Goal: Check status

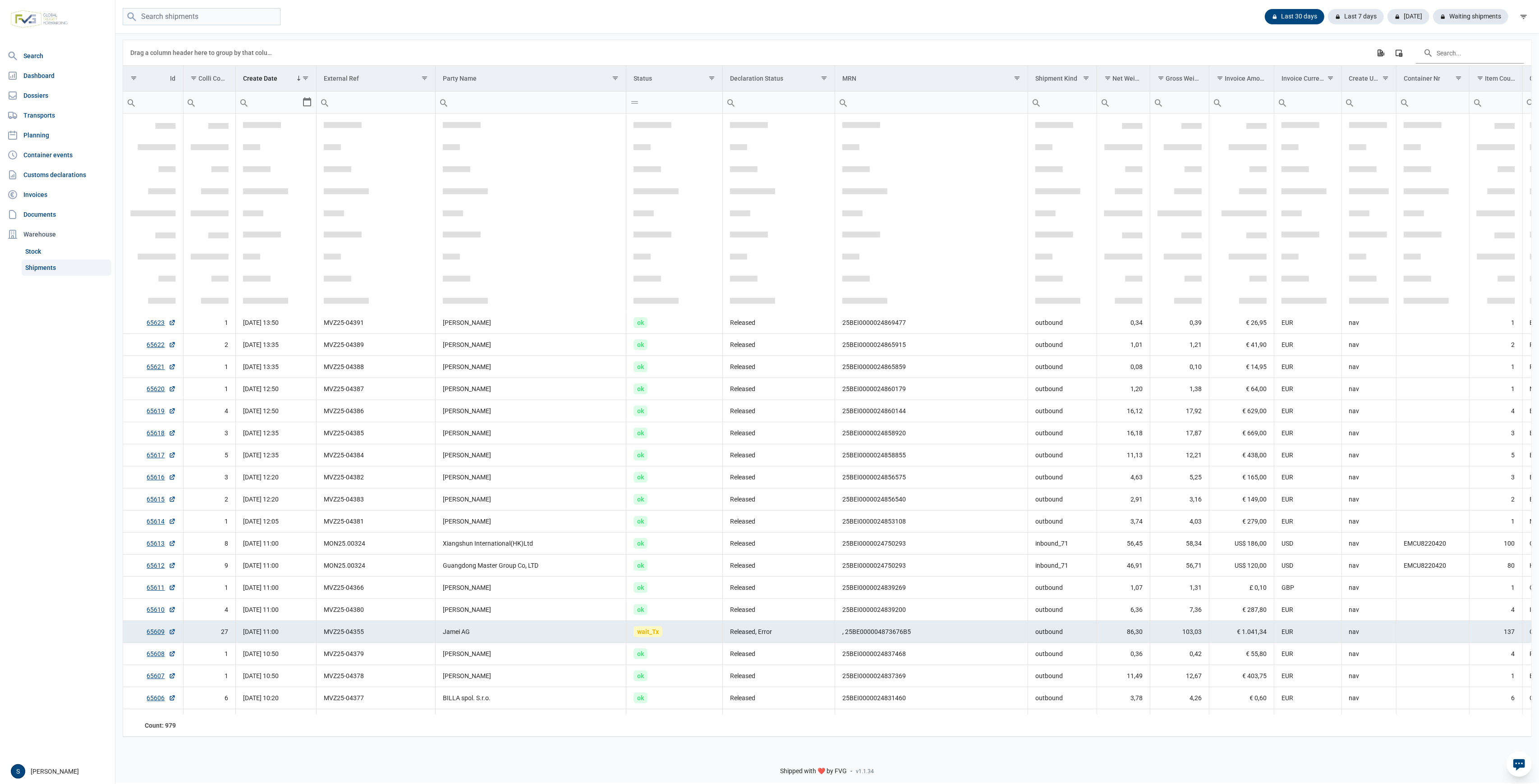
scroll to position [213, 0]
